Goal: Find specific page/section

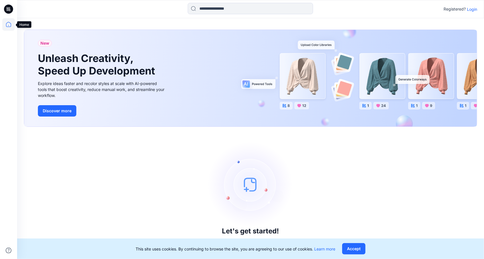
click at [7, 26] on icon at bounding box center [8, 24] width 13 height 13
click at [470, 8] on p "Login" at bounding box center [472, 9] width 10 height 6
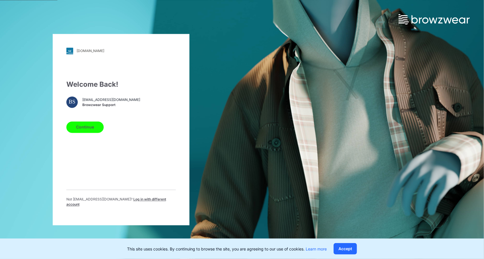
click at [83, 131] on button "Continue" at bounding box center [84, 127] width 37 height 11
click at [84, 132] on button "Continue" at bounding box center [84, 127] width 37 height 11
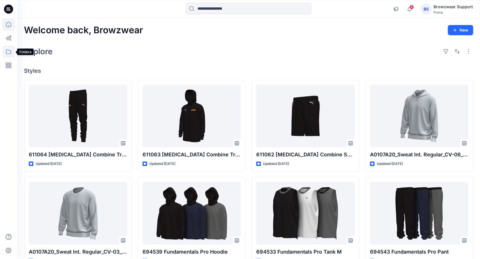
click at [5, 54] on icon at bounding box center [8, 52] width 13 height 13
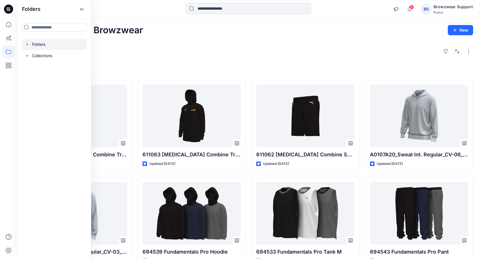
click at [26, 46] on icon "button" at bounding box center [27, 44] width 5 height 5
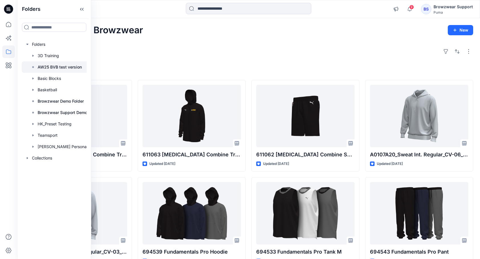
click at [50, 69] on p "AW25 BVB test version" at bounding box center [60, 67] width 44 height 7
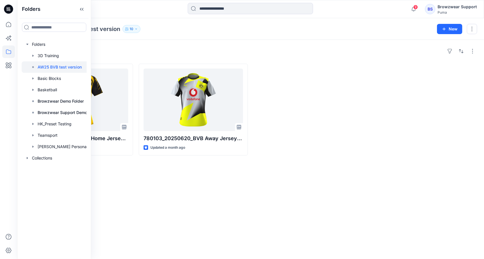
click at [312, 206] on div "Styles 780087-20250623_BVB Home Jersey Authentic Updated a month ago 780103_202…" at bounding box center [250, 150] width 467 height 220
